Goal: Information Seeking & Learning: Check status

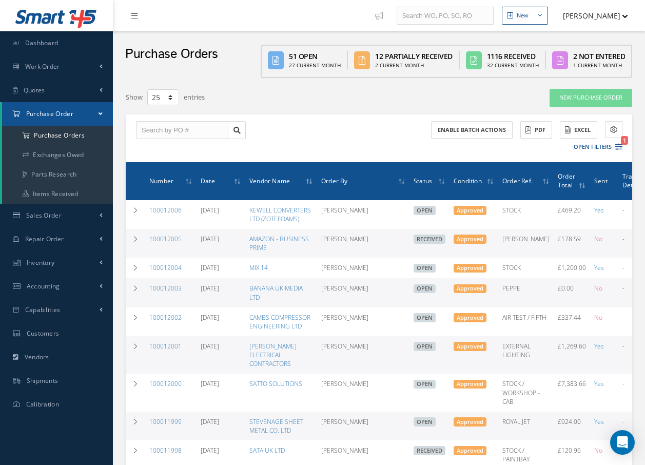
select select "25"
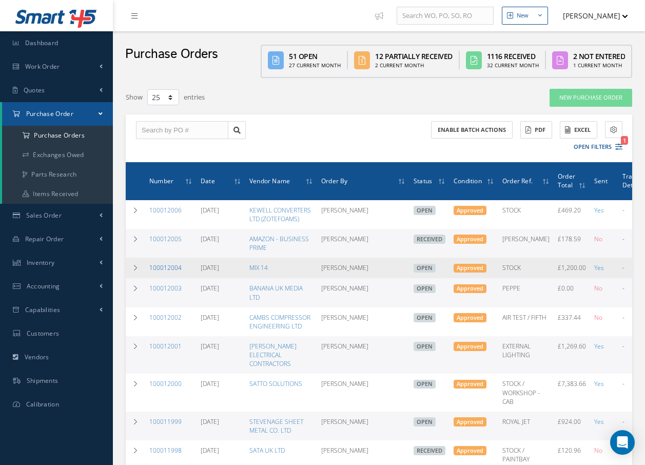
click at [173, 268] on link "100012004" at bounding box center [165, 267] width 32 height 9
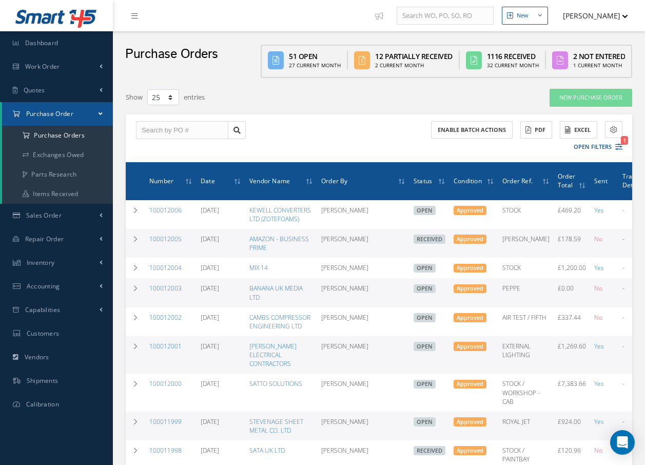
select select "25"
click at [76, 64] on link "Work Order" at bounding box center [56, 67] width 113 height 24
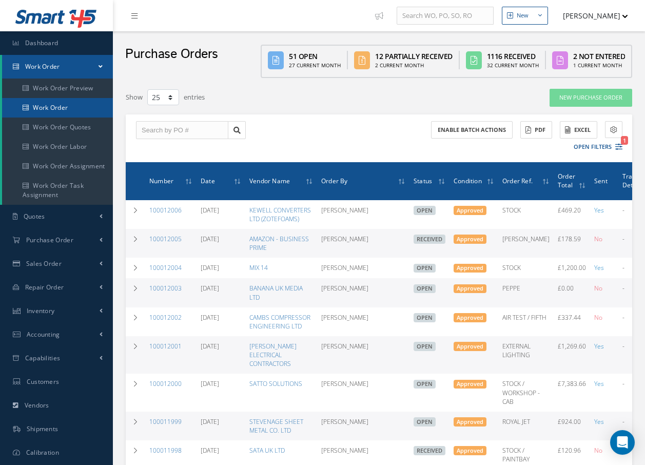
click at [61, 106] on link "Work Order" at bounding box center [57, 108] width 111 height 20
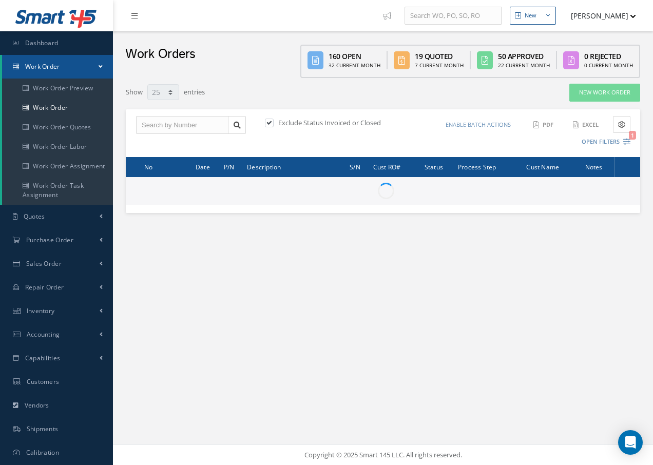
select select "25"
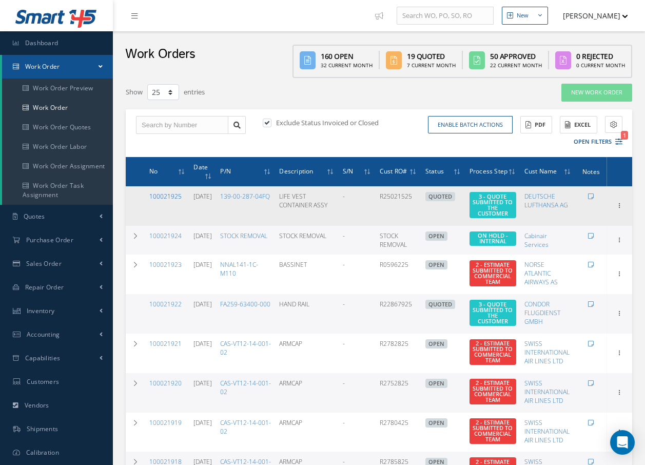
click at [167, 192] on link "100021925" at bounding box center [165, 196] width 32 height 9
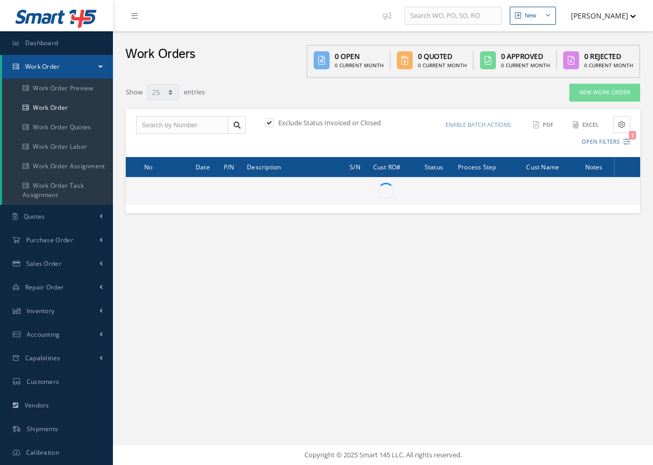
select select "25"
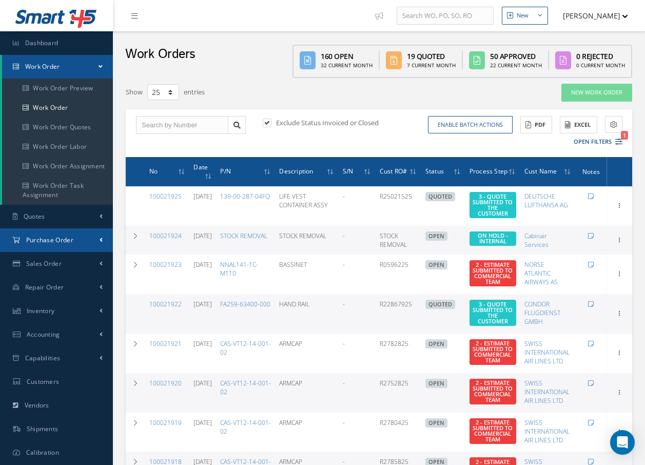
click at [52, 237] on span "Purchase Order" at bounding box center [49, 240] width 47 height 9
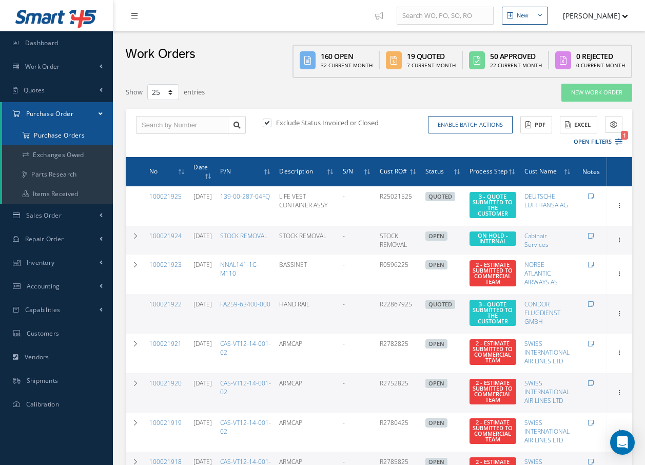
click at [67, 132] on a=1&status_id=2&status_id=3&status_id=5&collapsedFilters"] "Purchase Orders" at bounding box center [57, 136] width 111 height 20
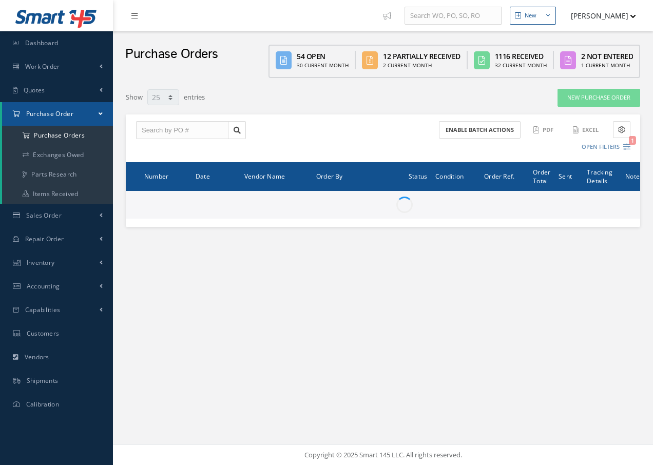
select select "25"
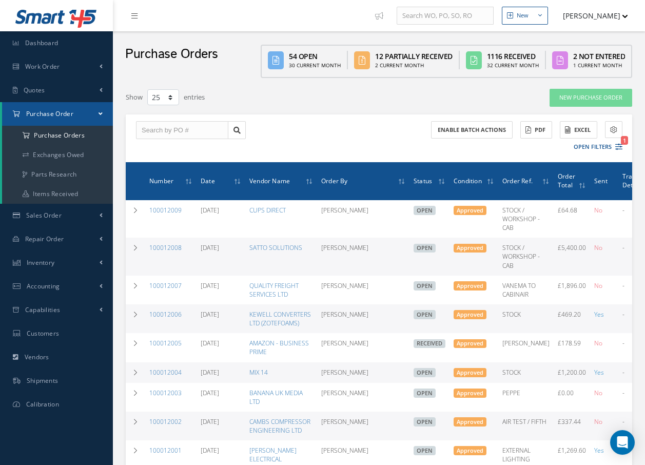
click at [194, 19] on nav "New New Work Order New Purchase Order New Customer Quote New Sales Order New Re…" at bounding box center [379, 15] width 532 height 31
click at [130, 13] on link at bounding box center [137, 15] width 28 height 17
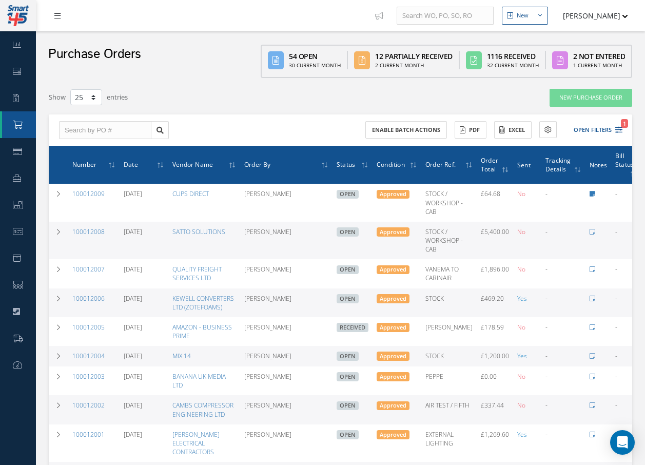
click at [60, 17] on icon at bounding box center [57, 15] width 6 height 7
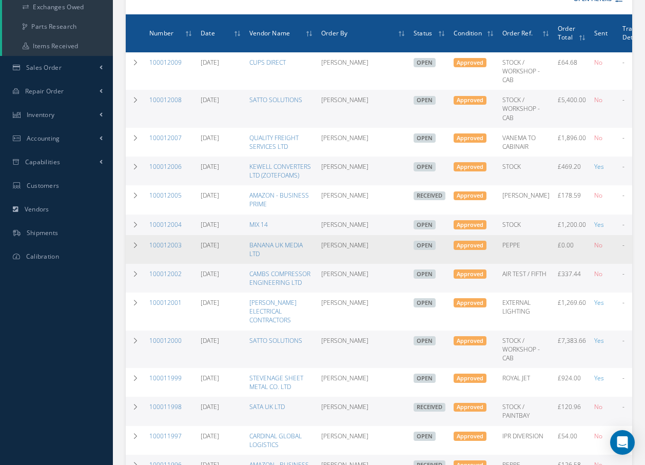
scroll to position [154, 0]
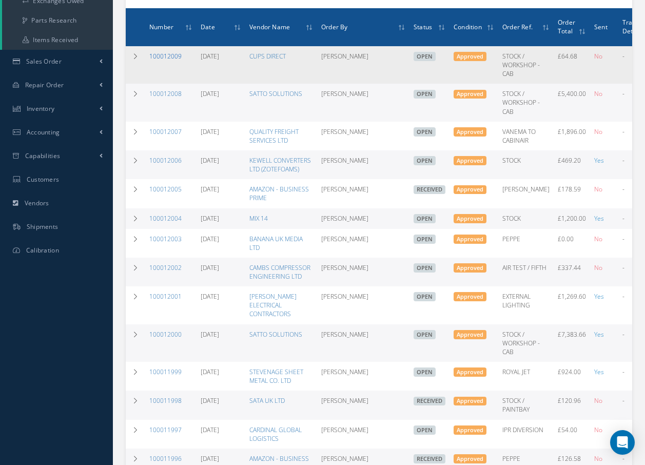
click at [160, 58] on link "100012009" at bounding box center [165, 56] width 32 height 9
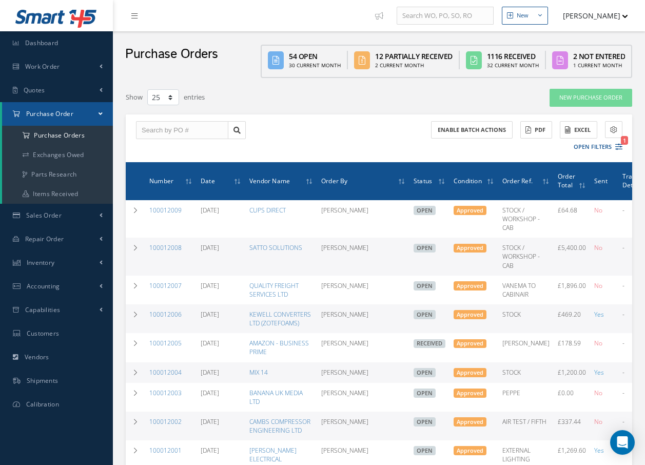
select select "25"
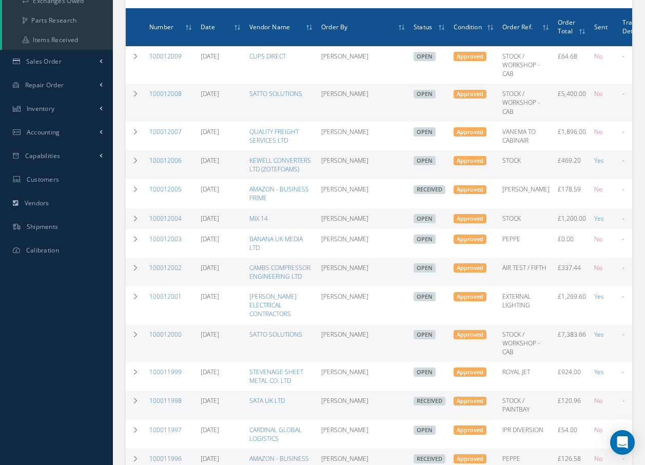
drag, startPoint x: 545, startPoint y: 88, endPoint x: 540, endPoint y: 105, distance: 17.7
click at [540, 105] on td "STOCK / WORKSHOP - CAB" at bounding box center [526, 102] width 55 height 37
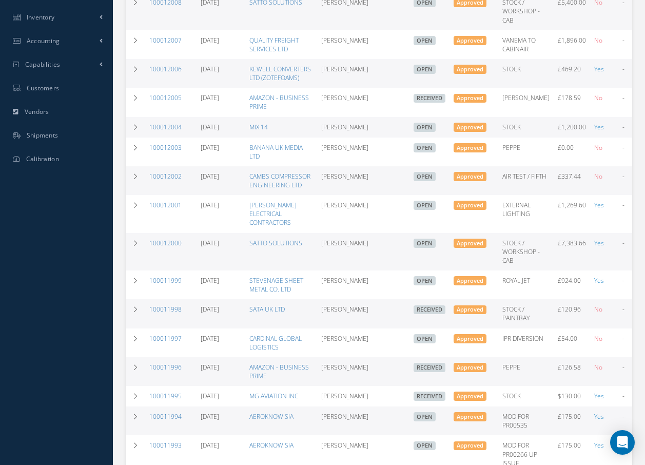
scroll to position [51, 0]
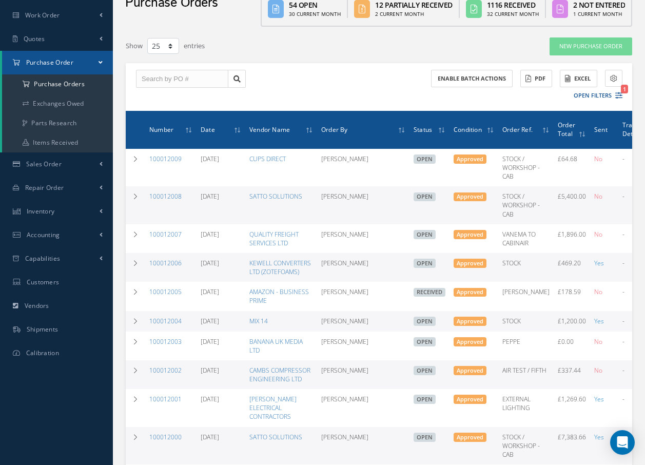
click at [345, 85] on div "Enable batch actions ACTIONS Receive Payments Select Customer Cabinair Services…" at bounding box center [379, 87] width 507 height 48
click at [166, 194] on link "100012008" at bounding box center [165, 196] width 32 height 9
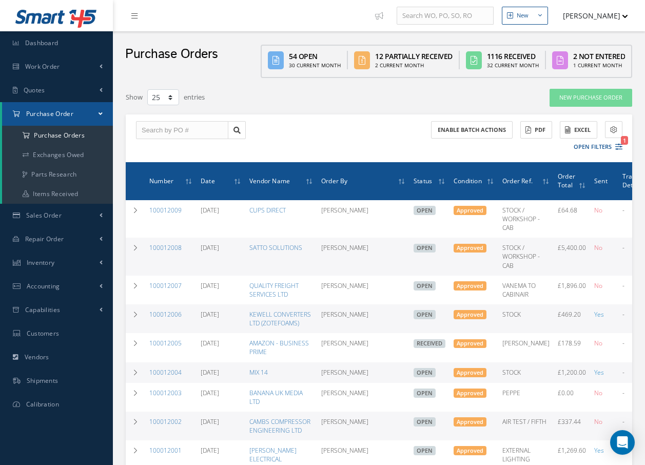
select select "25"
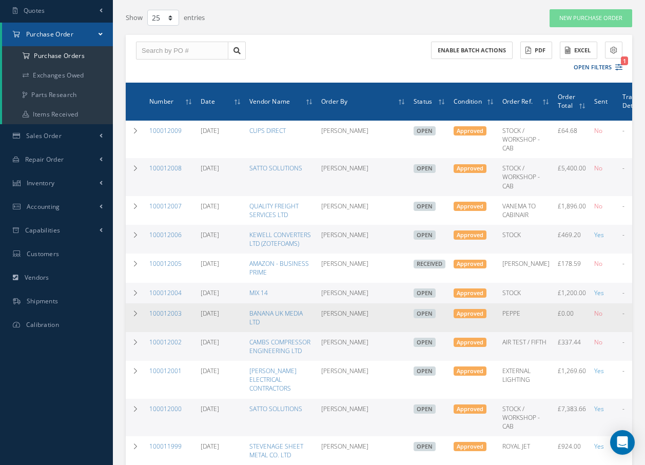
scroll to position [103, 0]
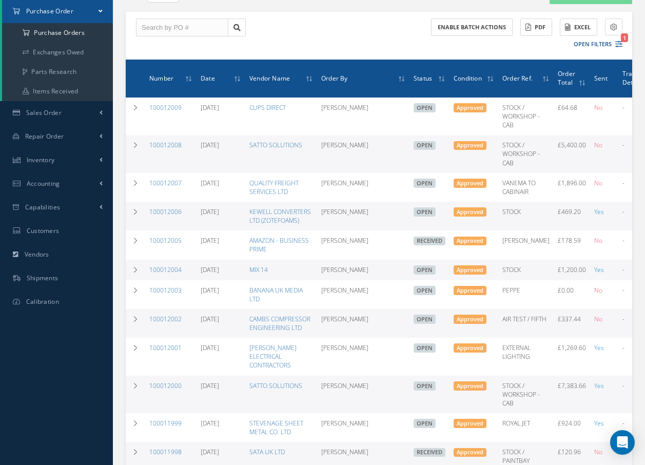
click at [278, 29] on div "Enable batch actions ACTIONS Receive Payments Select Customer Cabinair Services…" at bounding box center [379, 36] width 507 height 48
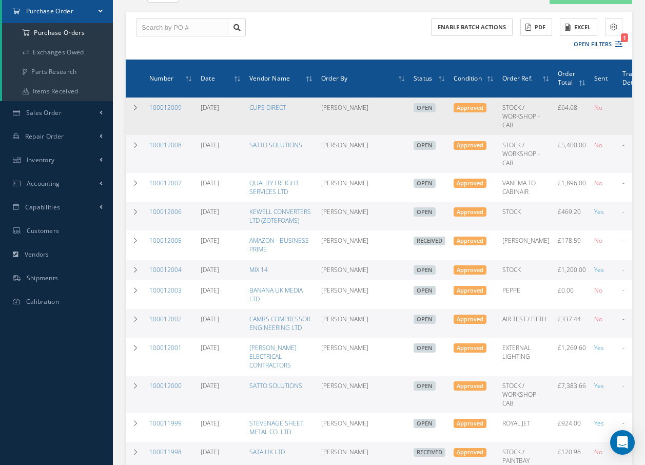
click at [311, 132] on td "CUPS DIRECT" at bounding box center [281, 116] width 72 height 37
